Goal: Information Seeking & Learning: Find specific page/section

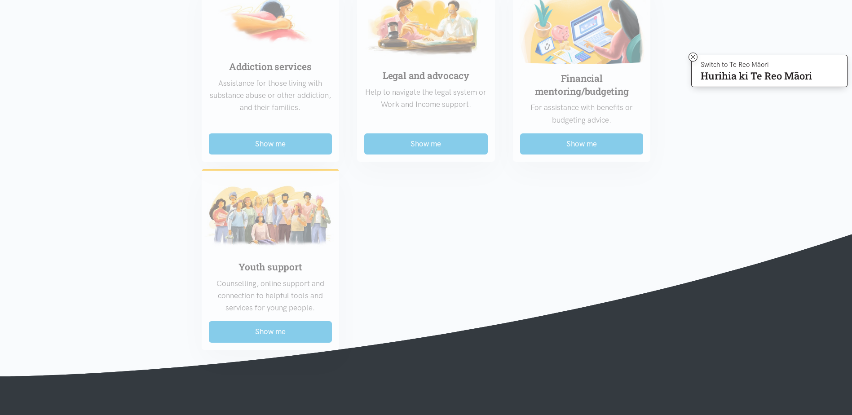
scroll to position [760, 0]
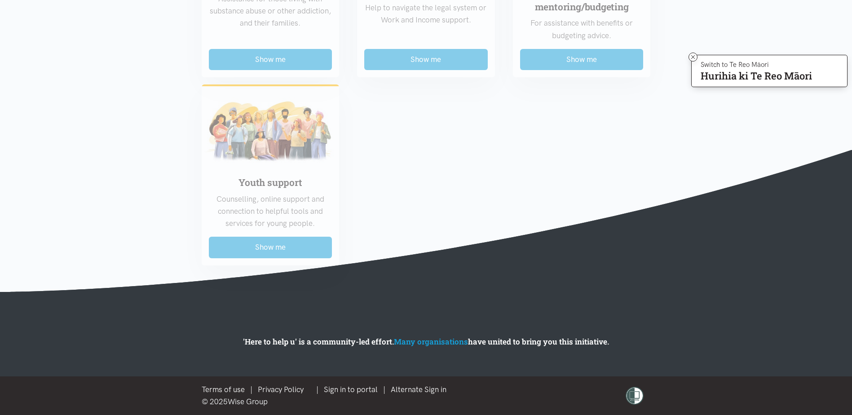
drag, startPoint x: 353, startPoint y: 389, endPoint x: 360, endPoint y: 381, distance: 9.9
click at [353, 389] on link "Sign in to portal" at bounding box center [351, 389] width 54 height 9
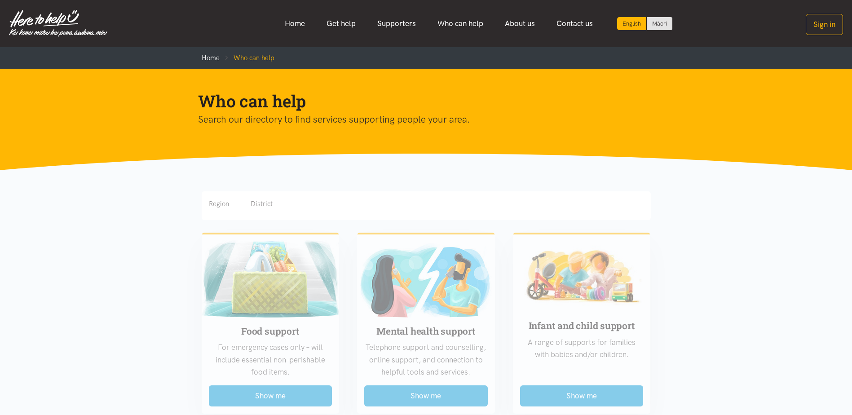
scroll to position [760, 0]
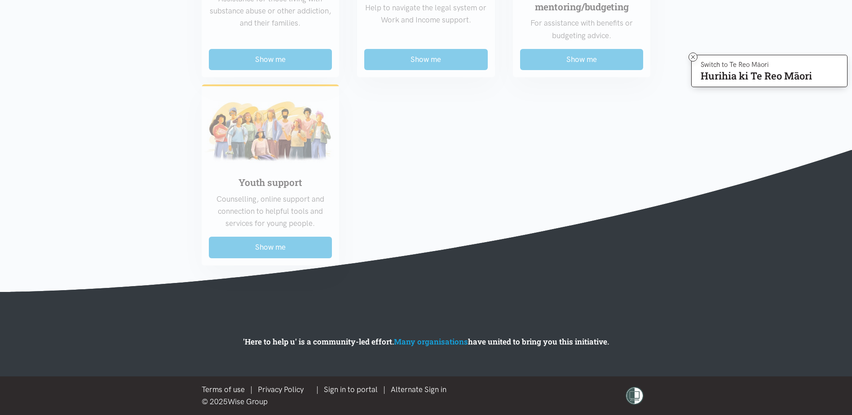
drag, startPoint x: 690, startPoint y: 58, endPoint x: 443, endPoint y: 132, distance: 257.2
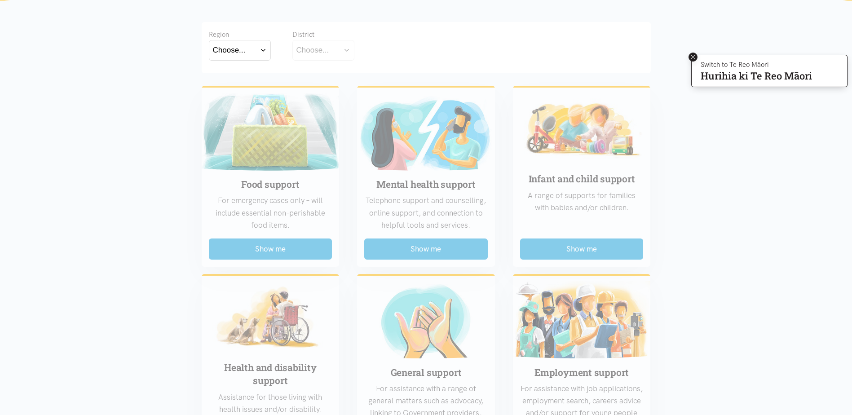
scroll to position [87, 0]
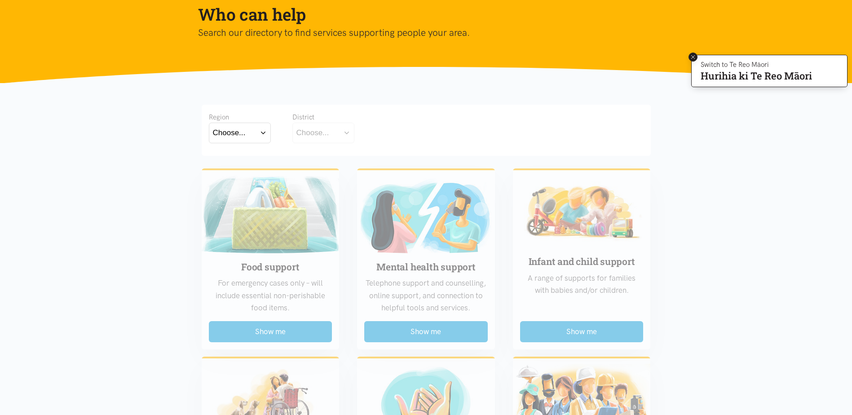
click at [692, 57] on icon at bounding box center [693, 57] width 4 height 4
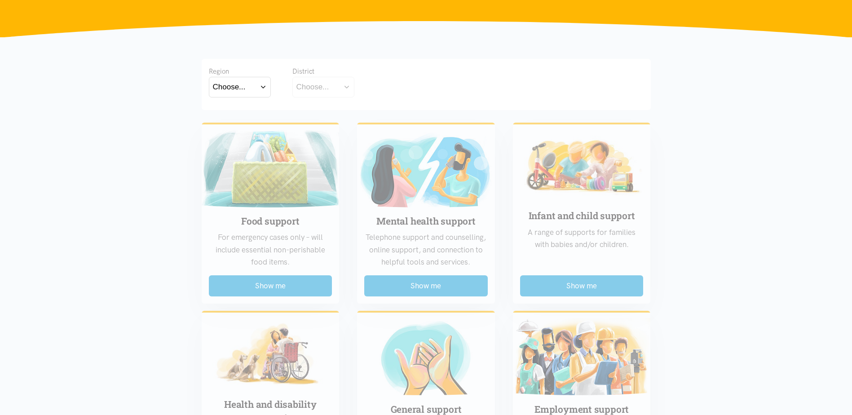
scroll to position [177, 0]
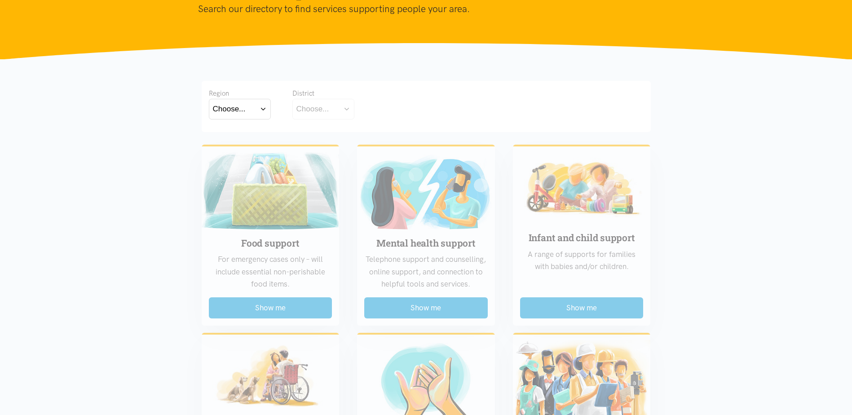
scroll to position [0, 0]
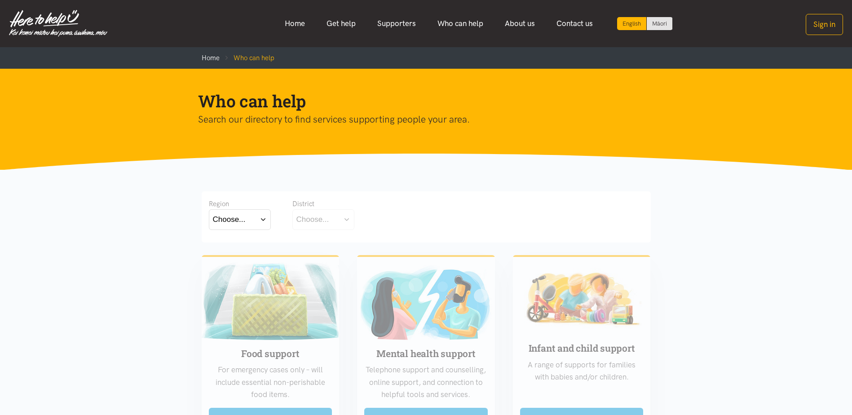
click at [249, 216] on button "Choose..." at bounding box center [240, 219] width 62 height 20
click at [247, 244] on label "Bay of Plenty" at bounding box center [237, 245] width 49 height 11
click at [0, 0] on input "Bay of Plenty" at bounding box center [0, 0] width 0 height 0
click at [354, 222] on button "Choose..." at bounding box center [337, 219] width 90 height 20
click at [342, 261] on div "[GEOGRAPHIC_DATA]" at bounding box center [337, 258] width 82 height 11
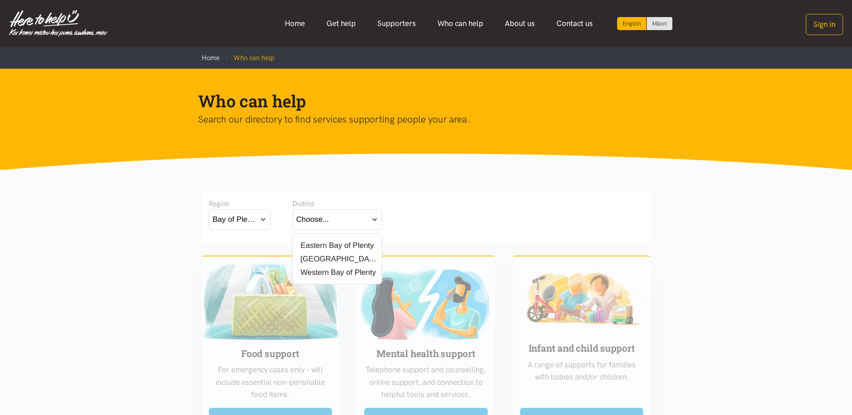
click at [318, 262] on label "[GEOGRAPHIC_DATA]" at bounding box center [337, 258] width 82 height 11
click at [0, 0] on input "[GEOGRAPHIC_DATA]" at bounding box center [0, 0] width 0 height 0
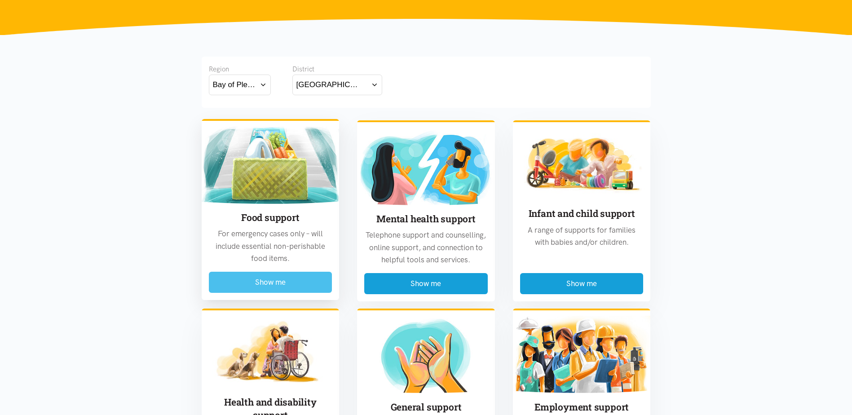
click at [237, 280] on button "Show me" at bounding box center [271, 282] width 124 height 21
